Goal: Complete application form

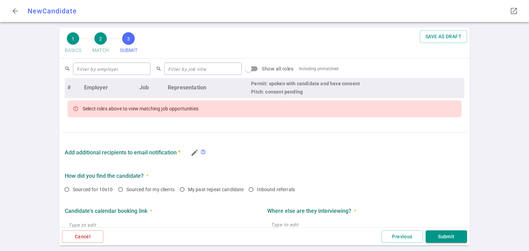
scroll to position [281, 0]
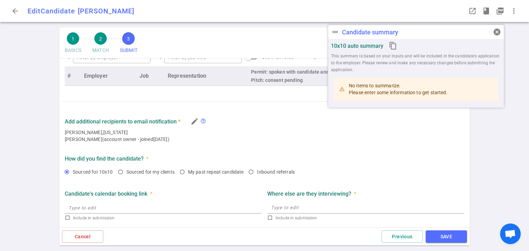
radio input "true"
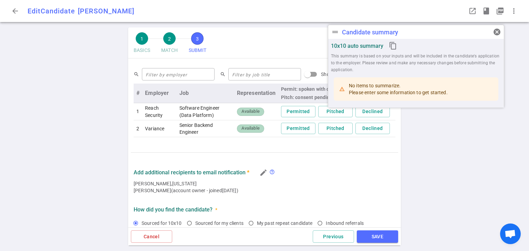
scroll to position [270, 0]
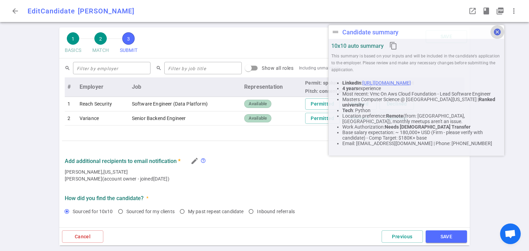
click at [495, 29] on span "cancel" at bounding box center [497, 32] width 8 height 8
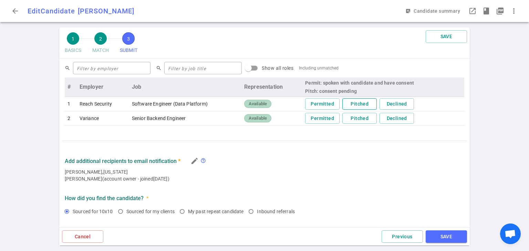
click at [352, 105] on button "Pitched" at bounding box center [359, 103] width 34 height 11
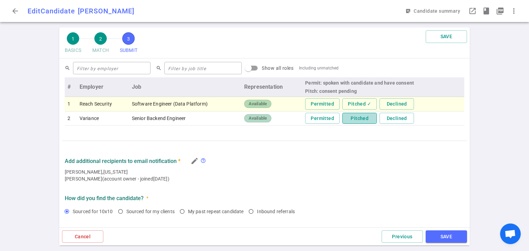
click at [358, 116] on button "Pitched" at bounding box center [359, 118] width 34 height 11
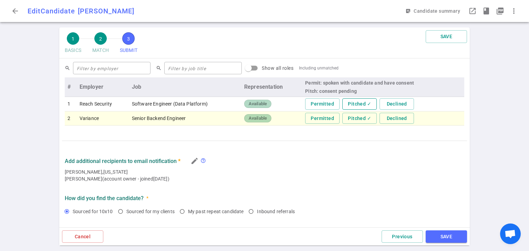
click at [366, 102] on button "Pitched ✓" at bounding box center [359, 103] width 34 height 11
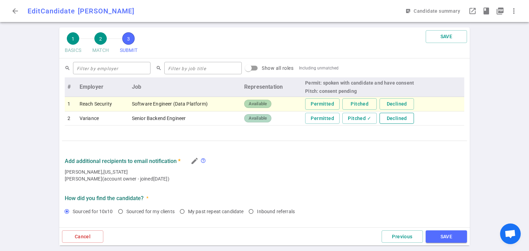
click at [393, 117] on button "Declined" at bounding box center [396, 118] width 34 height 11
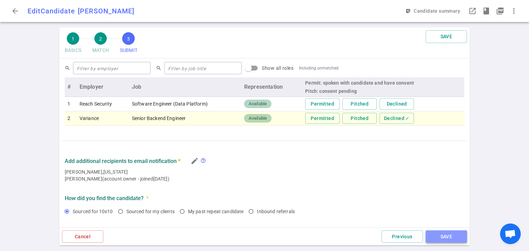
click at [461, 236] on button "SAVE" at bounding box center [446, 237] width 41 height 13
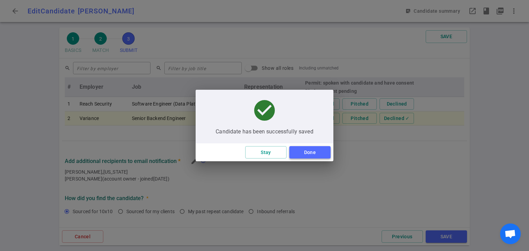
click at [315, 152] on button "Done" at bounding box center [309, 152] width 41 height 13
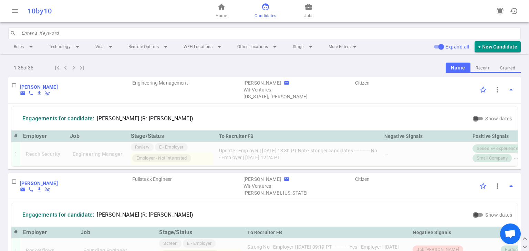
click at [84, 33] on input "search" at bounding box center [268, 33] width 495 height 11
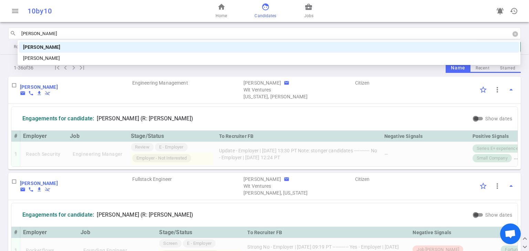
type input "[PERSON_NAME]"
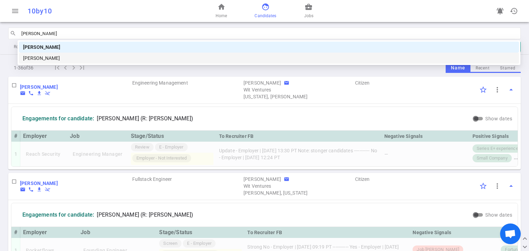
click at [161, 60] on div "[PERSON_NAME]" at bounding box center [269, 58] width 492 height 8
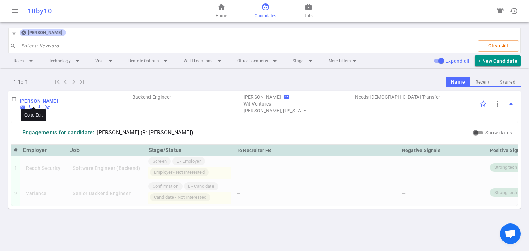
click at [40, 101] on b "[PERSON_NAME]" at bounding box center [39, 101] width 38 height 6
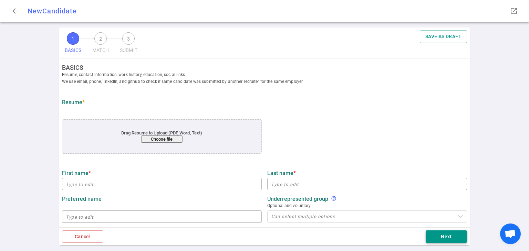
click at [447, 238] on button "Next" at bounding box center [446, 237] width 41 height 13
type input "[PERSON_NAME]"
type input "[EMAIL_ADDRESS][DOMAIN_NAME]"
type input "[PHONE_NUMBER]"
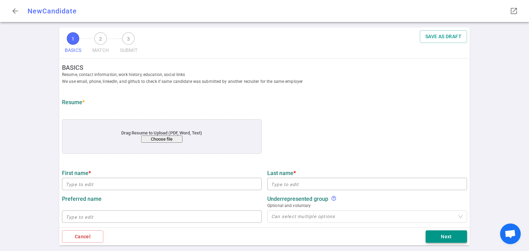
type input "[URL][DOMAIN_NAME]"
type input "Vmc On Aws Cloud Foundation"
type textarea "Lead Software Engineer"
type input "4.8"
type input "4"
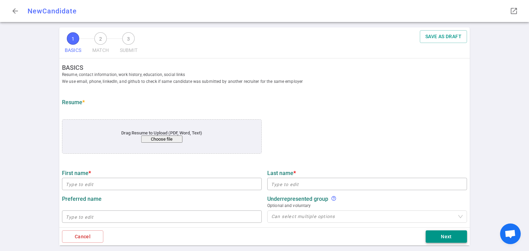
type input "City [GEOGRAPHIC_DATA][US_STATE]"
type input "Computer Science"
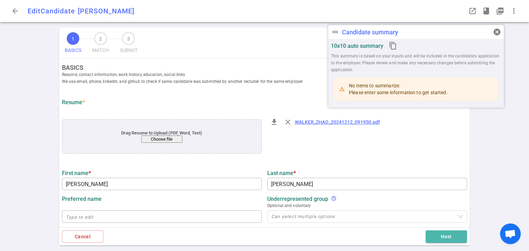
click at [447, 238] on div "1 BASICS 2 MATCH 3 SUBMIT SAVE BASICS Resume, contact information, work history…" at bounding box center [264, 140] width 529 height 224
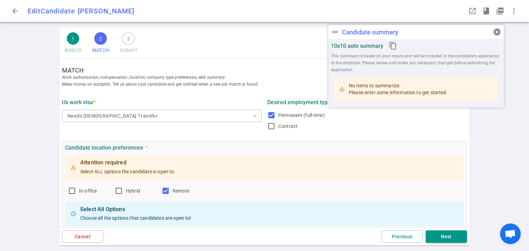
click at [447, 238] on button "Next" at bounding box center [446, 237] width 41 height 13
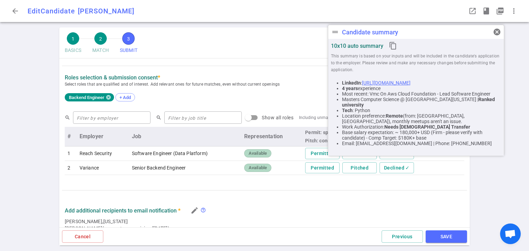
scroll to position [241, 0]
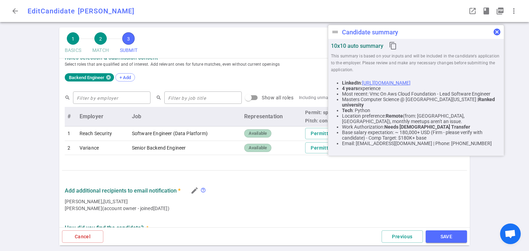
click at [496, 31] on span "cancel" at bounding box center [497, 32] width 8 height 8
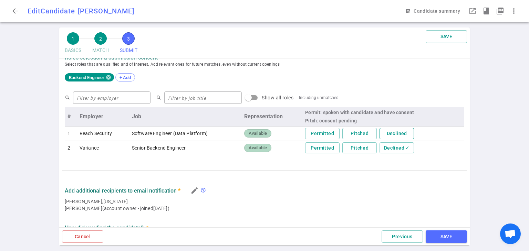
click at [403, 133] on button "Declined" at bounding box center [396, 133] width 34 height 11
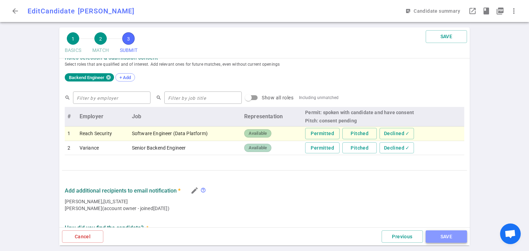
click at [447, 237] on button "SAVE" at bounding box center [446, 237] width 41 height 13
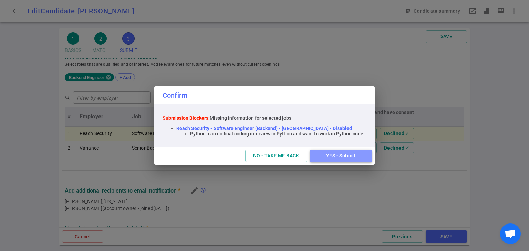
click at [352, 157] on button "YES - Submit" at bounding box center [341, 156] width 62 height 13
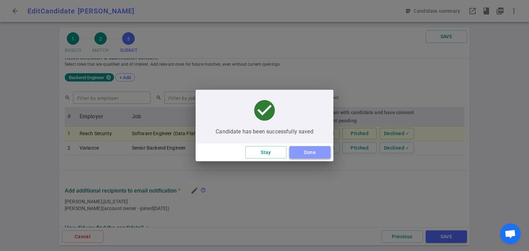
click at [299, 152] on button "Done" at bounding box center [309, 152] width 41 height 13
